Goal: Download file/media

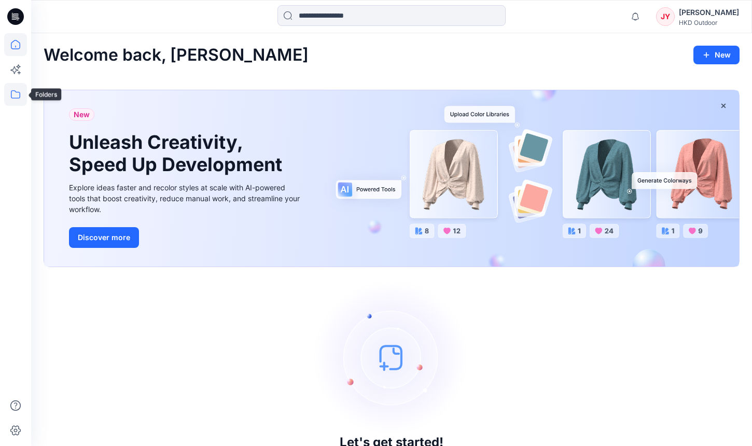
click at [10, 97] on icon at bounding box center [15, 94] width 23 height 23
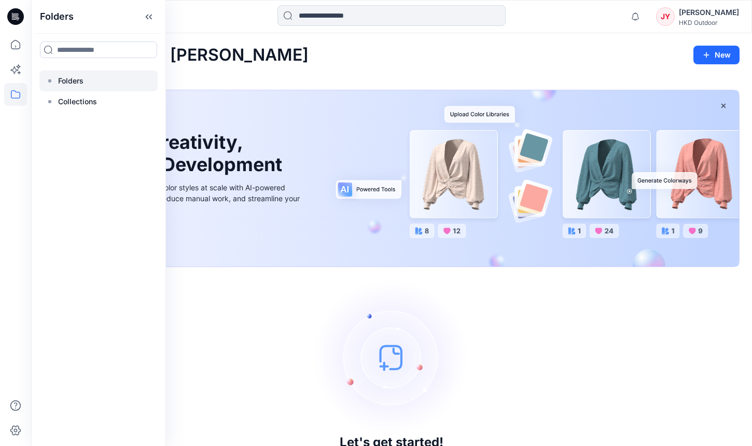
click at [79, 83] on p "Folders" at bounding box center [70, 81] width 25 height 12
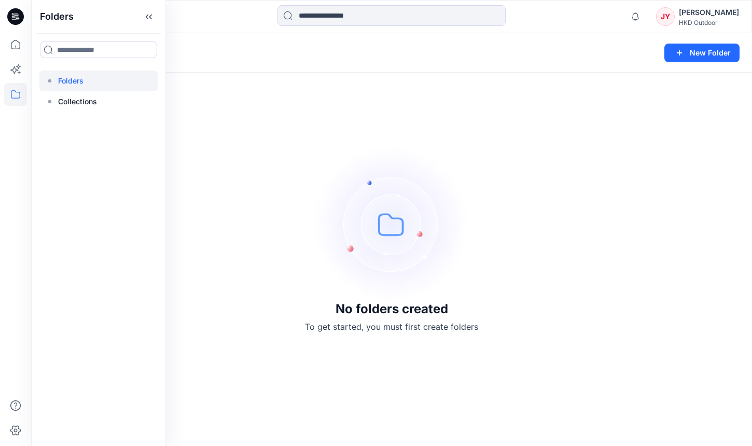
click at [711, 17] on div "[PERSON_NAME]" at bounding box center [708, 12] width 60 height 12
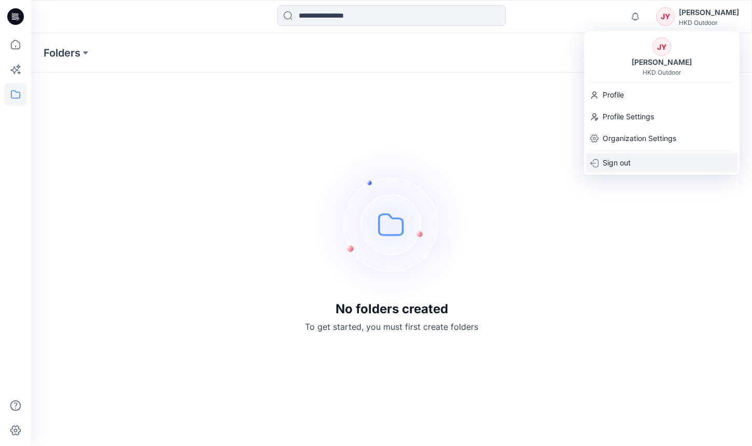
click at [646, 158] on div "Sign out" at bounding box center [661, 163] width 151 height 20
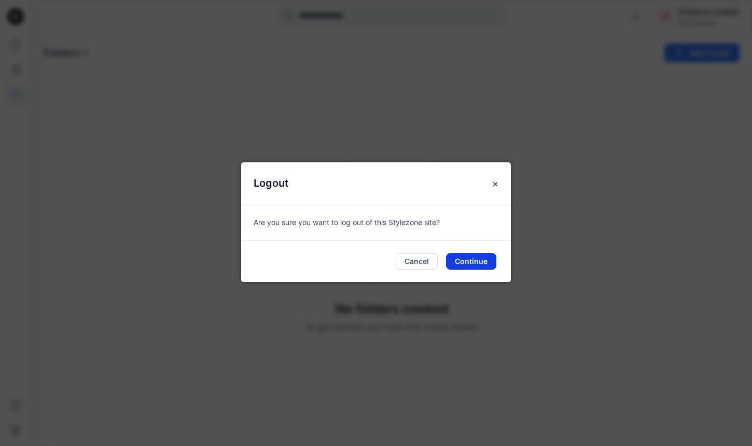
click at [476, 264] on button "Continue" at bounding box center [471, 261] width 50 height 17
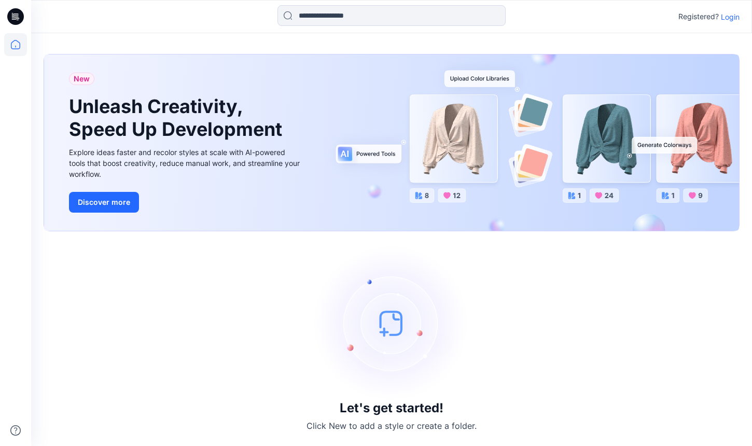
click at [729, 16] on p "Login" at bounding box center [729, 16] width 19 height 11
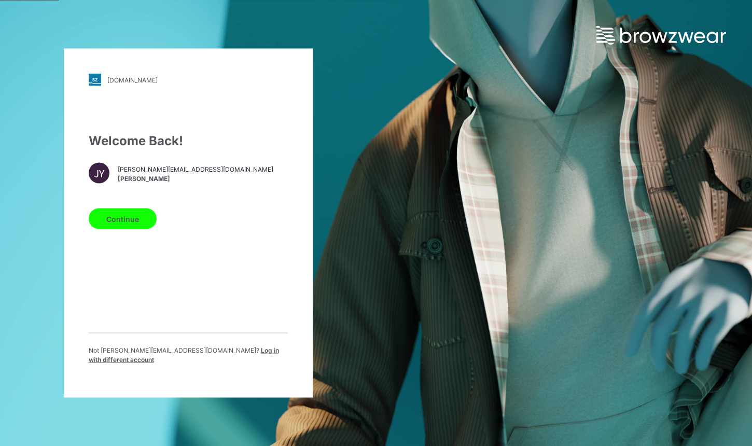
click at [221, 356] on span "Log in with different account" at bounding box center [184, 354] width 190 height 17
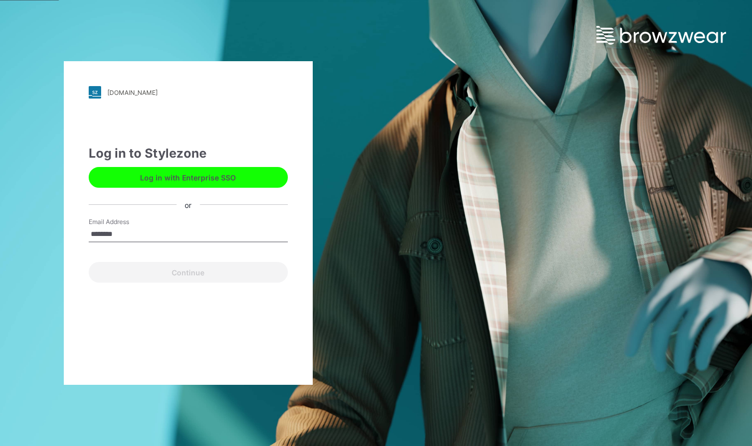
click at [217, 236] on input "********" at bounding box center [188, 235] width 199 height 16
type input "**********"
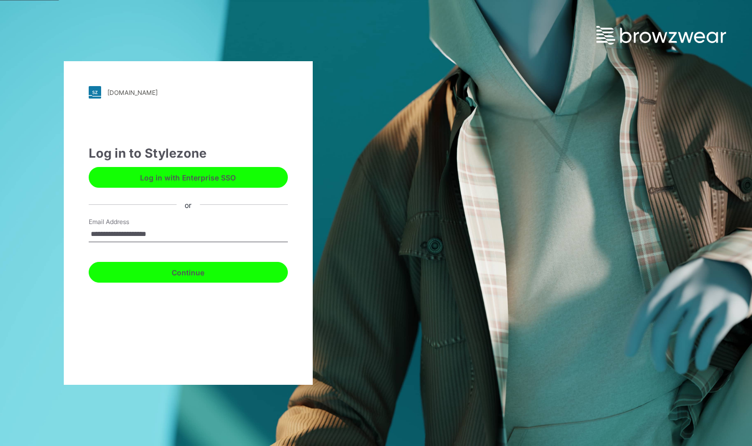
click at [178, 267] on button "Continue" at bounding box center [188, 272] width 199 height 21
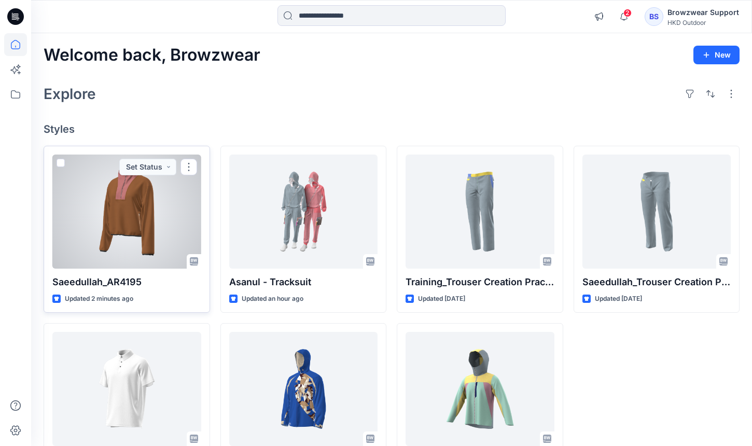
click at [155, 247] on div at bounding box center [126, 211] width 149 height 114
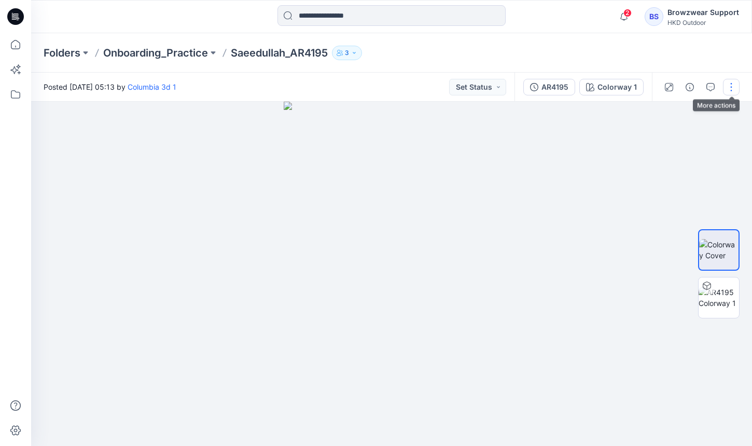
click at [730, 91] on button "button" at bounding box center [731, 87] width 17 height 17
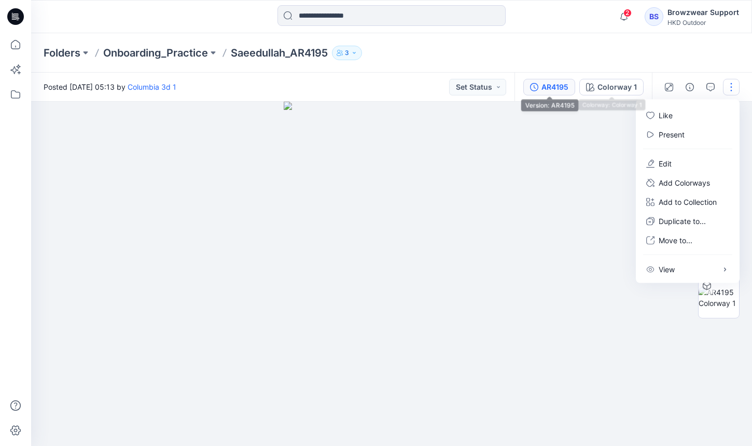
click at [540, 89] on button "AR4195" at bounding box center [549, 87] width 52 height 17
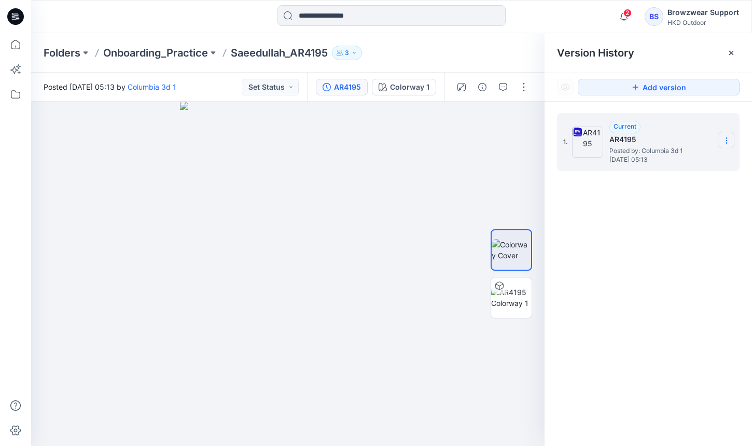
click at [726, 139] on icon at bounding box center [726, 140] width 8 height 8
click at [682, 165] on span "Download Source BW File" at bounding box center [673, 160] width 87 height 12
